Goal: Task Accomplishment & Management: Manage account settings

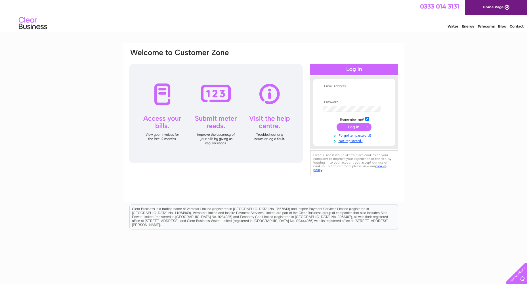
click at [340, 90] on input "text" at bounding box center [352, 93] width 58 height 6
type input "Property@northlan.gov.uk"
click at [498, 28] on div "Email Address: Property@northlan.gov.uk Password:" at bounding box center [502, 26] width 8 height 6
click at [336, 123] on input "submit" at bounding box center [353, 127] width 35 height 8
click at [355, 127] on input "submit" at bounding box center [353, 127] width 35 height 8
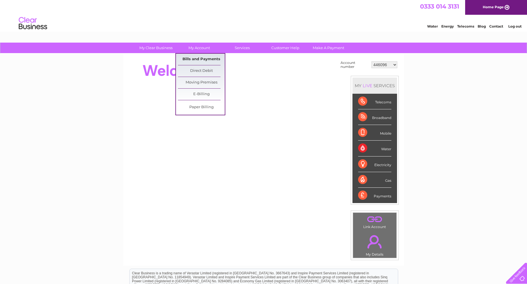
click at [195, 59] on link "Bills and Payments" at bounding box center [201, 59] width 47 height 11
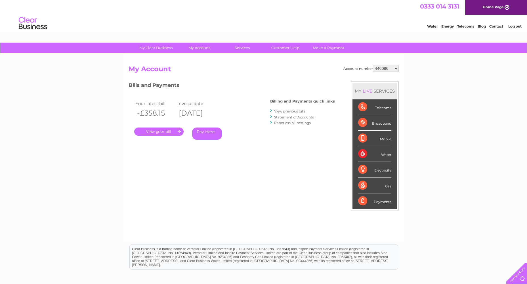
click at [289, 111] on link "View previous bills" at bounding box center [289, 111] width 31 height 4
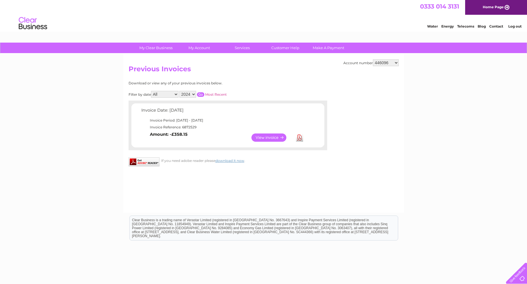
click at [378, 63] on select "446096 909707 932818 942345 946760 946923 985263 989391 993957 994249 996910 10…" at bounding box center [386, 62] width 26 height 7
select select "1111534"
click at [373, 59] on select "446096 909707 932818 942345 946760 946923 985263 989391 993957 994249 996910 10…" at bounding box center [386, 62] width 26 height 7
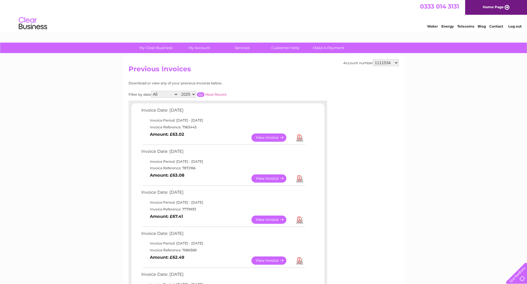
click at [396, 64] on select "446096 909707 932818 942345 946760 946923 985263 989391 993957 994249 996910 10…" at bounding box center [386, 62] width 26 height 7
select select "1131691"
click at [373, 59] on select "446096 909707 932818 942345 946760 946923 985263 989391 993957 994249 996910 10…" at bounding box center [386, 62] width 26 height 7
click at [388, 64] on select "446096 909707 932818 942345 946760 946923 985263 989391 993957 994249 996910 10…" at bounding box center [386, 62] width 26 height 7
select select "30313866"
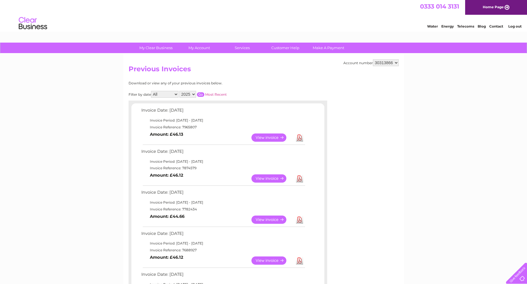
click at [373, 59] on select "446096 909707 932818 942345 946760 946923 985263 989391 993957 994249 996910 10…" at bounding box center [386, 62] width 26 height 7
click at [377, 62] on select "446096 909707 932818 942345 946760 946923 985263 989391 993957 994249 996910 10…" at bounding box center [386, 62] width 26 height 7
select select "30316020"
click at [373, 59] on select "446096 909707 932818 942345 946760 946923 985263 989391 993957 994249 996910 10…" at bounding box center [386, 62] width 26 height 7
click at [380, 64] on select "446096 909707 932818 942345 946760 946923 985263 989391 993957 994249 996910 10…" at bounding box center [386, 62] width 26 height 7
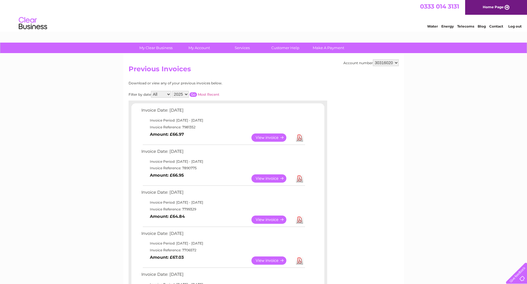
select select "30314330"
click at [373, 59] on select "446096 909707 932818 942345 946760 946923 985263 989391 993957 994249 996910 10…" at bounding box center [386, 62] width 26 height 7
click at [377, 60] on select "446096 909707 932818 942345 946760 946923 985263 989391 993957 994249 996910 10…" at bounding box center [386, 62] width 26 height 7
click at [292, 80] on div "Account number 446096 909707 932818 942345 946760 946923 985263 989391 993957 9…" at bounding box center [263, 175] width 281 height 243
click at [380, 64] on select "446096 909707 932818 942345 946760 946923 985263 989391 993957 994249 996910 10…" at bounding box center [386, 62] width 26 height 7
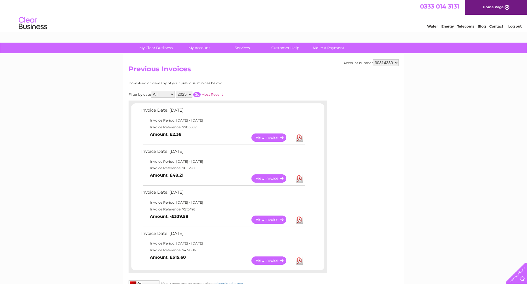
click at [346, 202] on div "Account number 446096 909707 932818 942345 946760 946923 985263 989391 993957 9…" at bounding box center [263, 175] width 281 height 243
